Goal: Complete application form: Complete application form

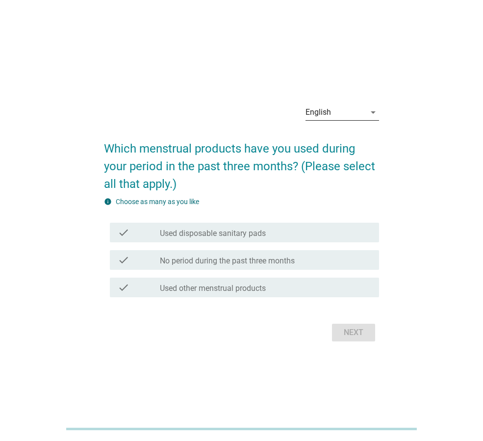
click at [374, 114] on icon "arrow_drop_down" at bounding box center [374, 112] width 12 height 12
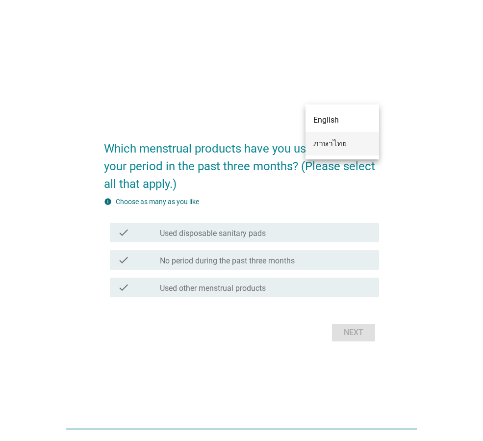
click at [344, 145] on div "ภาษาไทย" at bounding box center [343, 144] width 58 height 12
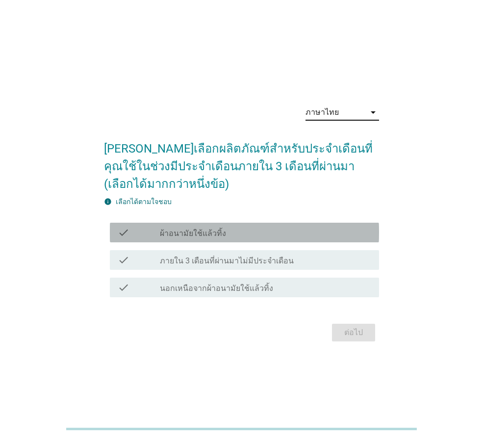
click at [189, 230] on label "ผ้าอนามัยใช้แล้วทิ้ง" at bounding box center [193, 234] width 66 height 10
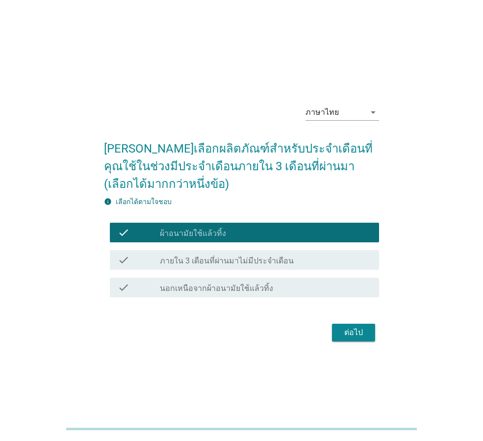
click at [356, 333] on div "ต่อไป" at bounding box center [353, 333] width 27 height 12
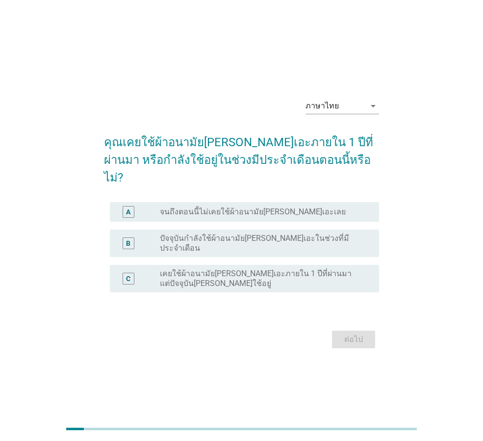
drag, startPoint x: 233, startPoint y: 240, endPoint x: 253, endPoint y: 258, distance: 27.5
click at [233, 239] on div "radio_button_unchecked ปัจจุบันกำลังใช้ผ้าอนามัย[PERSON_NAME]เอะในช่วงที่มีประจ…" at bounding box center [265, 244] width 211 height 20
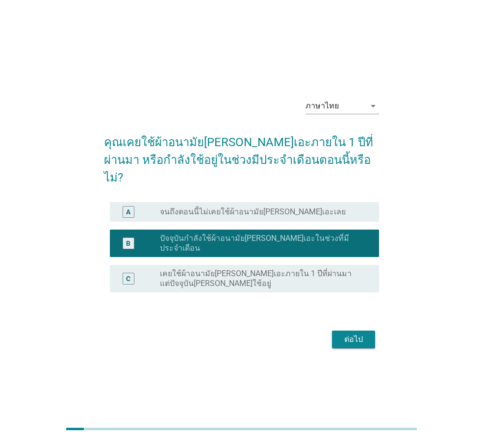
click at [354, 334] on button "ต่อไป" at bounding box center [353, 340] width 43 height 18
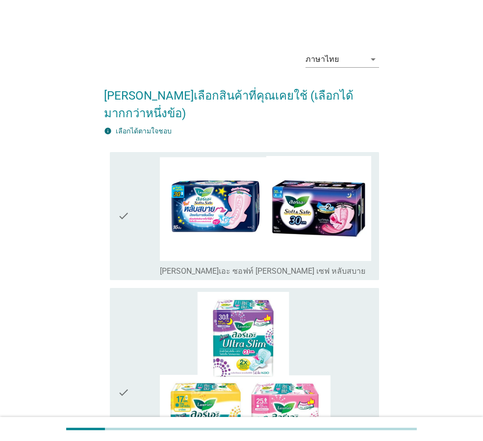
click at [130, 212] on div "check" at bounding box center [139, 216] width 42 height 120
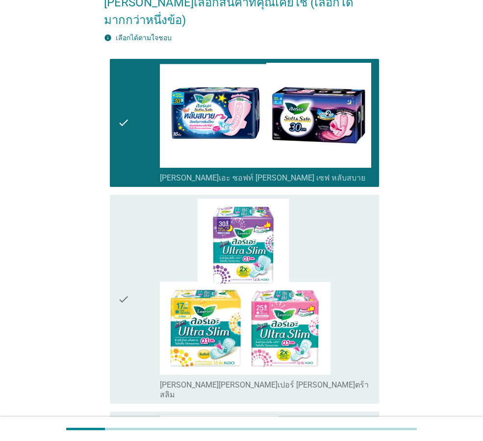
scroll to position [245, 0]
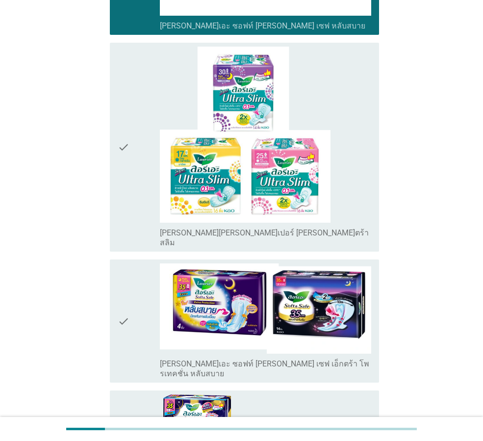
click at [143, 264] on div "check" at bounding box center [139, 321] width 42 height 115
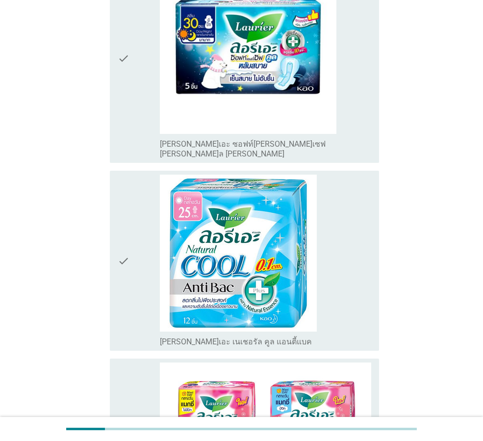
scroll to position [2561, 0]
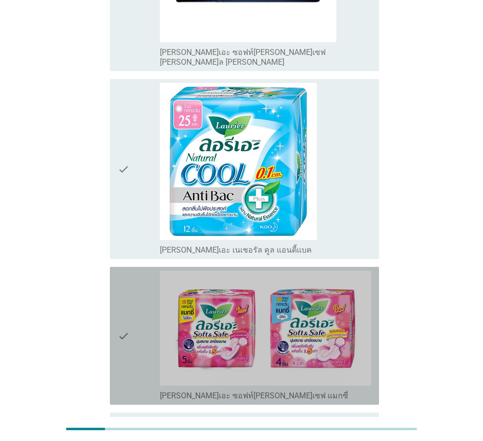
click at [142, 271] on div "check" at bounding box center [139, 336] width 42 height 130
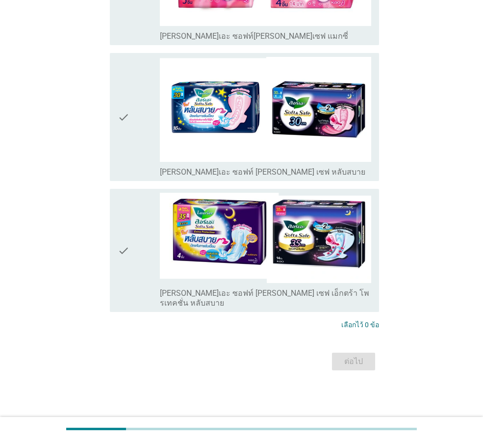
scroll to position [0, 0]
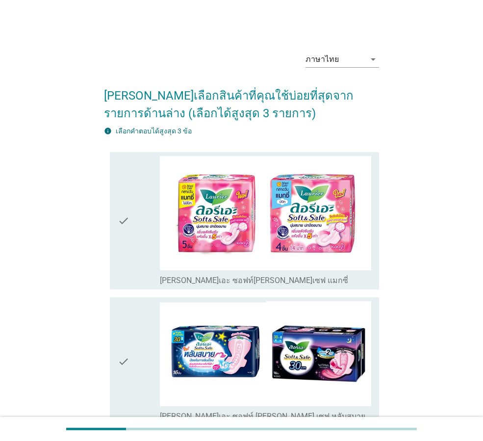
click at [104, 224] on div "ภาษาไทย arrow_drop_down [PERSON_NAME]เลือกสินค้าที่คุณใช้บ่อยที่สุดจากรายการด้า…" at bounding box center [241, 331] width 291 height 590
click at [127, 238] on icon "check" at bounding box center [124, 221] width 12 height 130
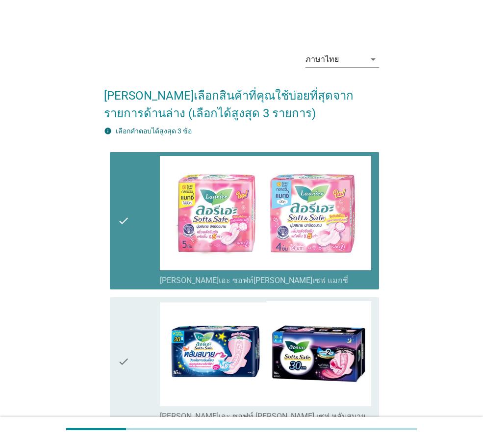
click at [139, 314] on div "check" at bounding box center [139, 361] width 42 height 120
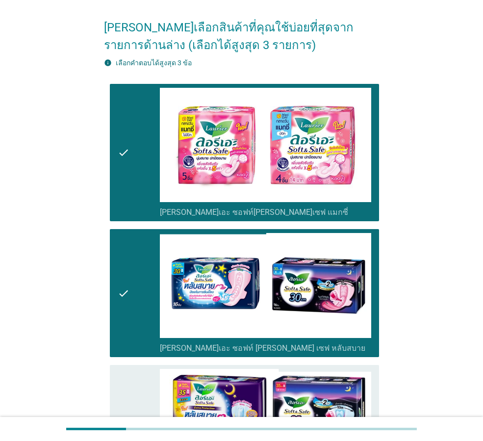
scroll to position [235, 0]
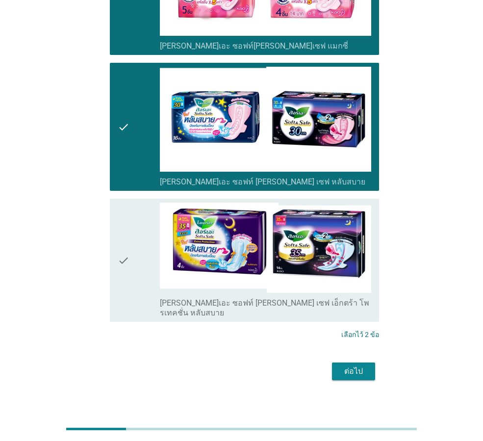
click at [135, 255] on div "check" at bounding box center [139, 260] width 42 height 115
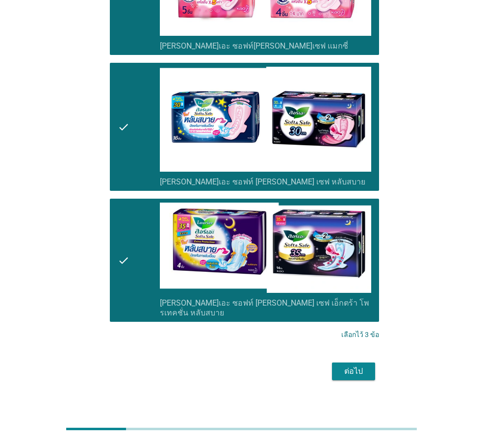
click at [342, 366] on div "ต่อไป" at bounding box center [353, 372] width 27 height 12
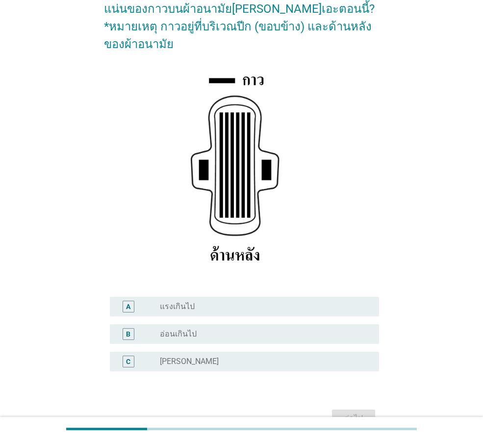
scroll to position [143, 0]
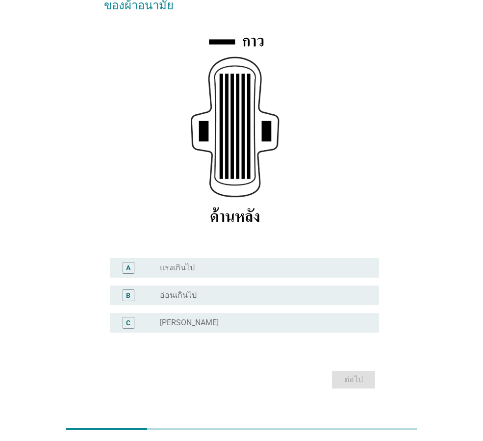
click at [196, 290] on div "radio_button_unchecked อ่อนเกินไป" at bounding box center [262, 295] width 204 height 10
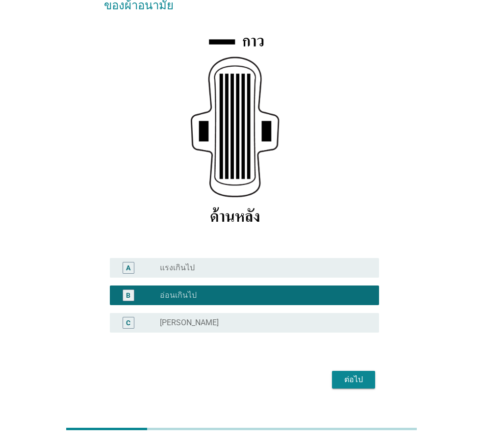
click at [351, 374] on div "ต่อไป" at bounding box center [353, 380] width 27 height 12
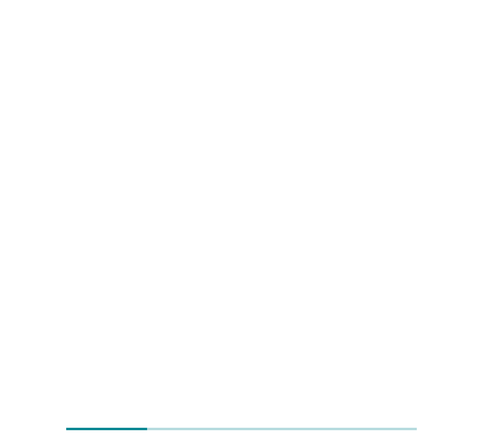
scroll to position [0, 0]
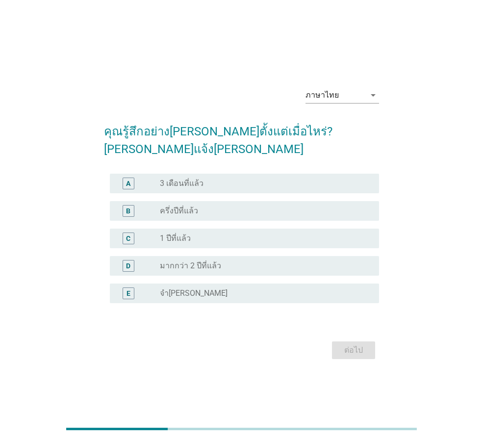
click at [197, 179] on label "3 เดือนที่แล้ว" at bounding box center [182, 184] width 44 height 10
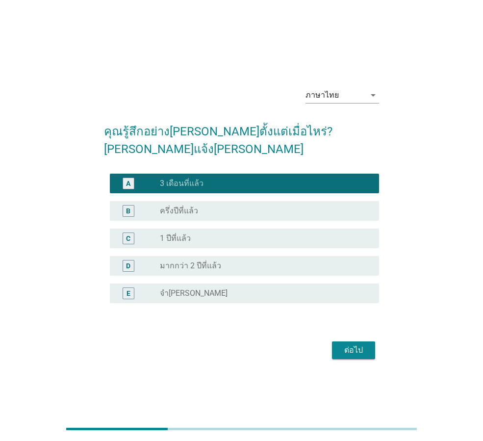
click at [352, 348] on button "ต่อไป" at bounding box center [353, 351] width 43 height 18
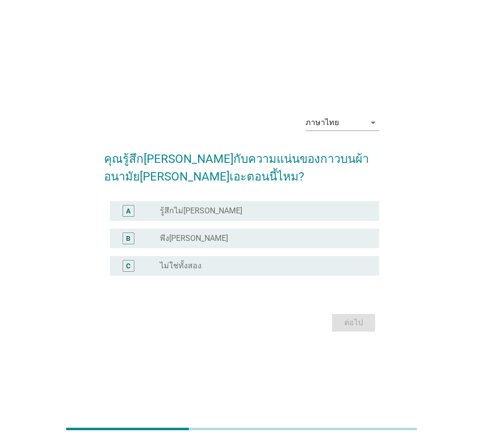
click at [174, 236] on label "พึง[PERSON_NAME]" at bounding box center [194, 239] width 68 height 10
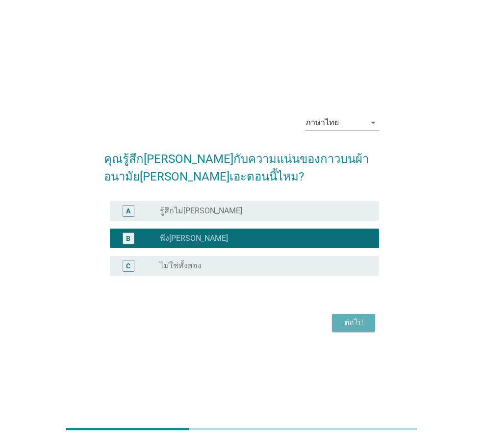
drag, startPoint x: 342, startPoint y: 320, endPoint x: 324, endPoint y: 311, distance: 20.2
click at [343, 320] on div "ต่อไป" at bounding box center [353, 323] width 27 height 12
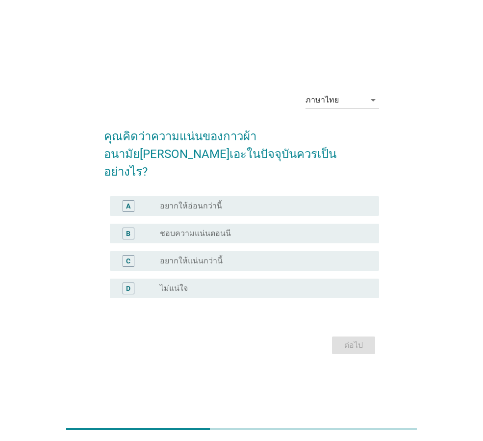
click at [202, 229] on label "ชอบความแน่นตอนนี" at bounding box center [195, 234] width 71 height 10
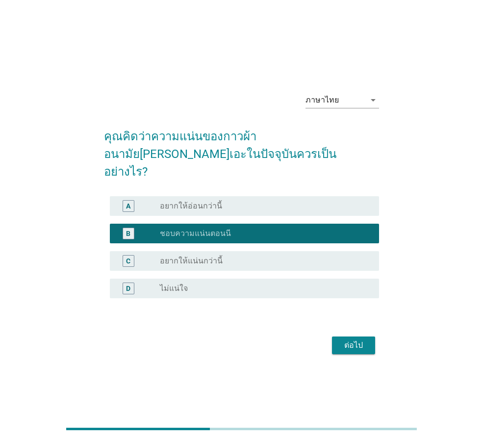
click at [210, 258] on div "radio_button_unchecked อยากให้แน่นกว่านี้" at bounding box center [265, 261] width 211 height 12
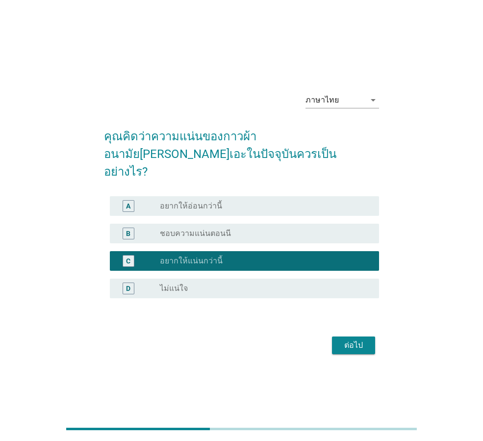
click at [362, 340] on div "ต่อไป" at bounding box center [353, 346] width 27 height 12
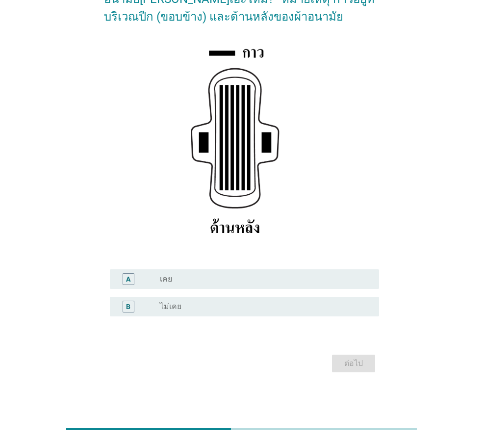
scroll to position [116, 0]
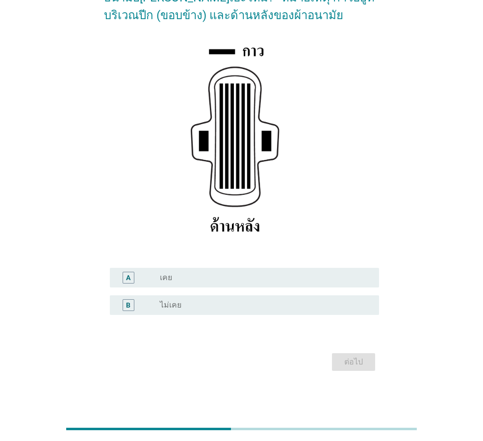
click at [177, 275] on div "radio_button_unchecked เคย" at bounding box center [262, 278] width 204 height 10
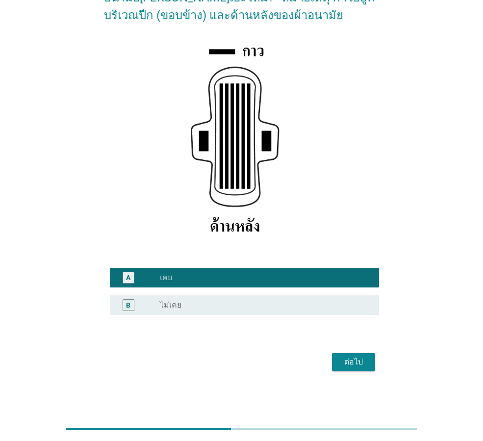
click at [351, 359] on div "ต่อไป" at bounding box center [353, 362] width 27 height 12
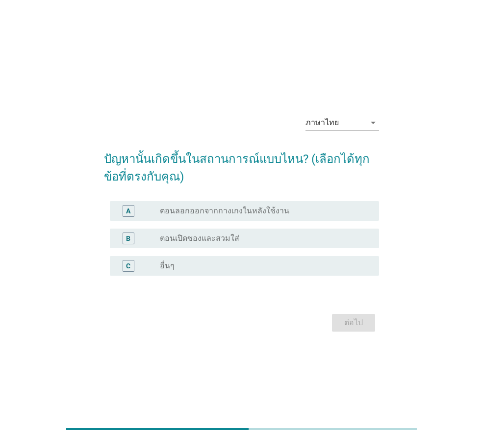
click at [170, 240] on label "ตอนเปิดซองและสวมใส่" at bounding box center [199, 239] width 79 height 10
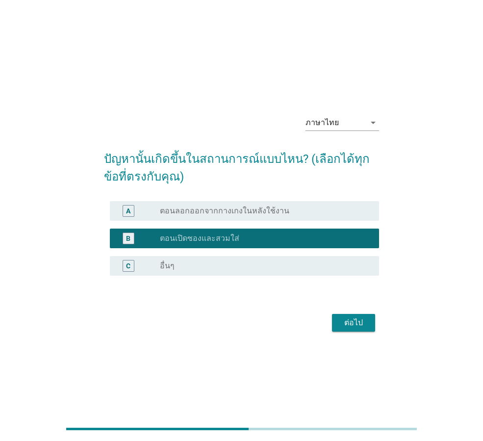
click at [337, 322] on button "ต่อไป" at bounding box center [353, 323] width 43 height 18
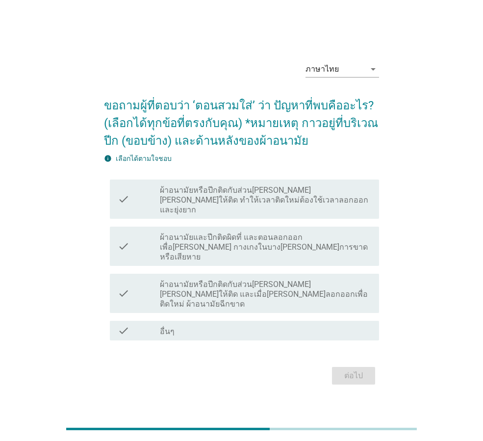
click at [260, 280] on label "ผ้าอนามัยหรือปีกติดกับส่วน[PERSON_NAME][PERSON_NAME]ให้ติด และเมื่อ[PERSON_NAME…" at bounding box center [265, 294] width 211 height 29
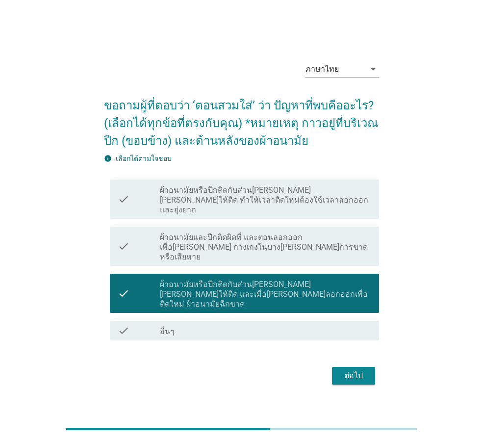
click at [355, 370] on div "ต่อไป" at bounding box center [353, 376] width 27 height 12
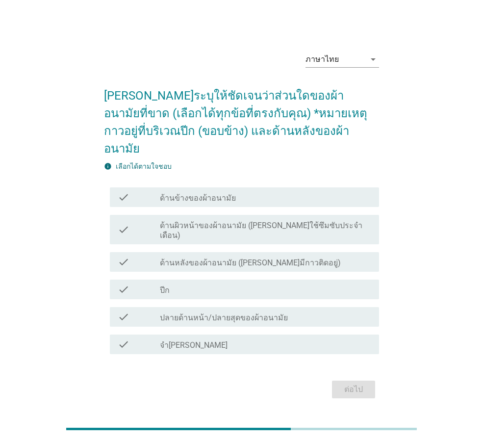
click at [257, 276] on div "check check_box_outline_blank ปีก" at bounding box center [241, 289] width 275 height 27
click at [260, 276] on div "check check_box_outline_blank ปีก" at bounding box center [241, 289] width 275 height 27
click at [263, 284] on div "check_box_outline_blank ปีก" at bounding box center [265, 290] width 211 height 12
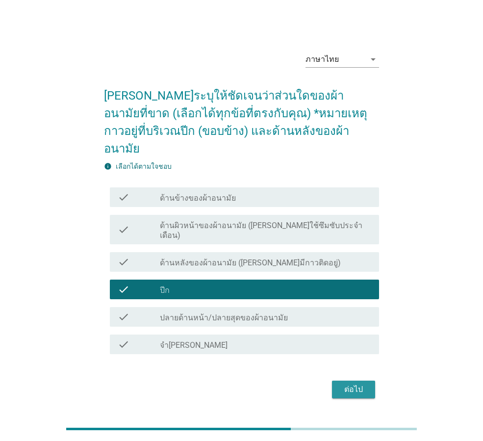
click at [371, 381] on button "ต่อไป" at bounding box center [353, 390] width 43 height 18
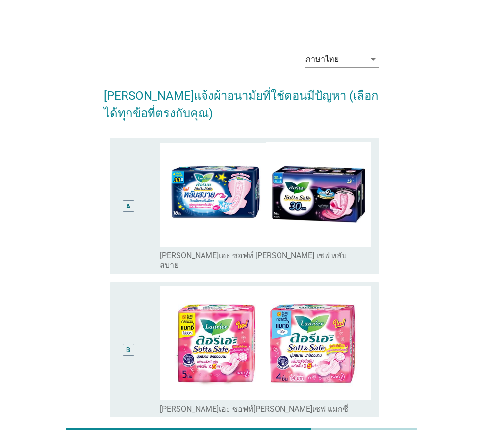
scroll to position [241, 0]
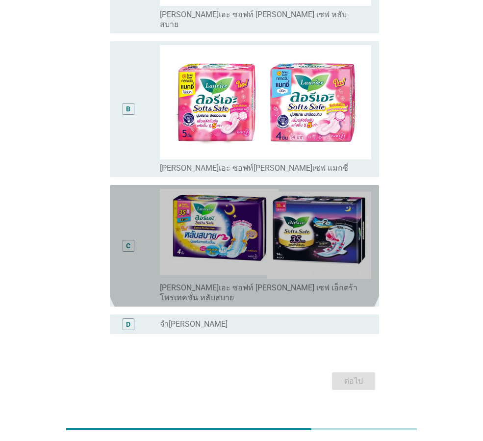
click at [140, 207] on div "C" at bounding box center [139, 246] width 42 height 114
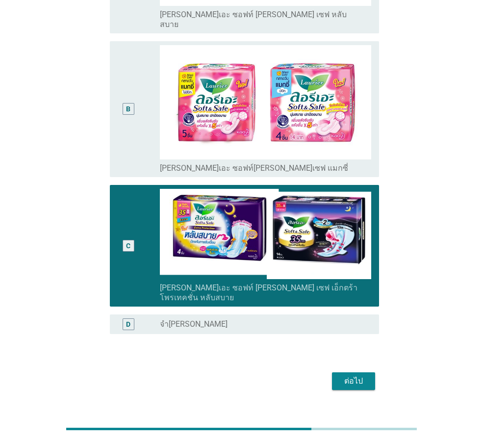
click at [351, 375] on div "ต่อไป" at bounding box center [353, 381] width 27 height 12
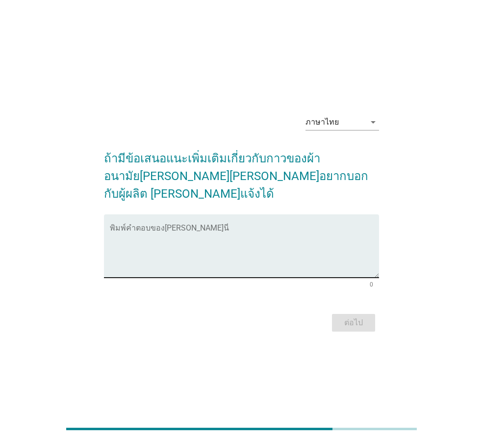
click at [134, 232] on textarea "พิมพ์คำตอบของคุณ ที่นี่" at bounding box center [244, 252] width 269 height 52
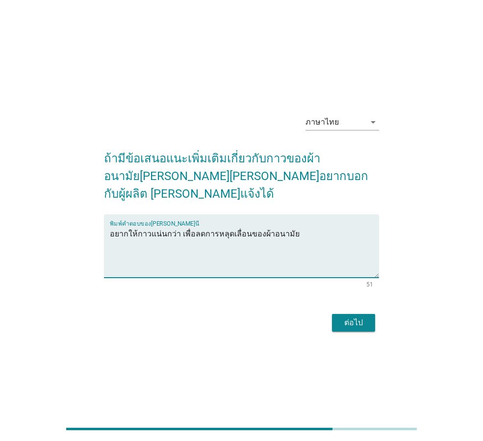
type textarea "อยากให้กาวแน่นกว่า เพื่อลดการหลุดเลื่อนของผ้าอนามัย"
click at [368, 314] on button "ต่อไป" at bounding box center [353, 323] width 43 height 18
